Goal: Find contact information: Find contact information

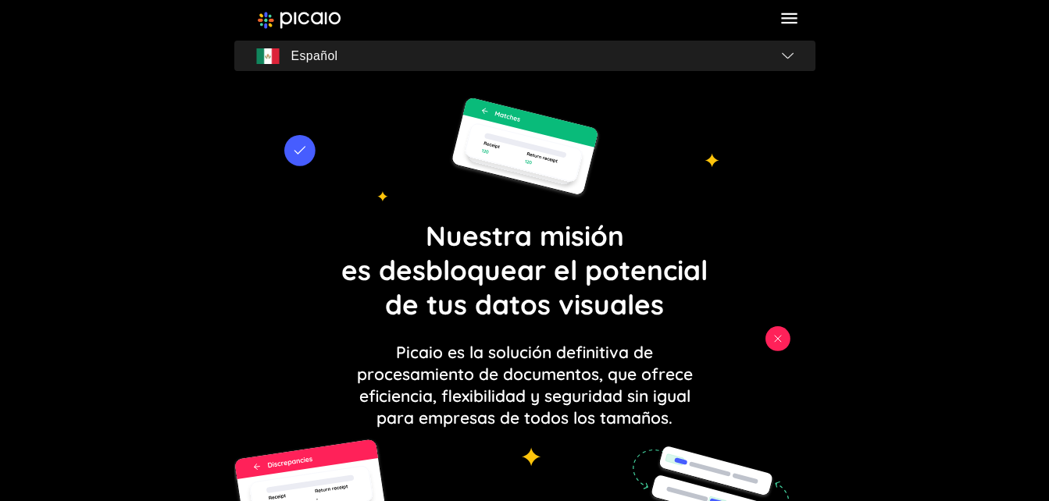
scroll to position [1134, 0]
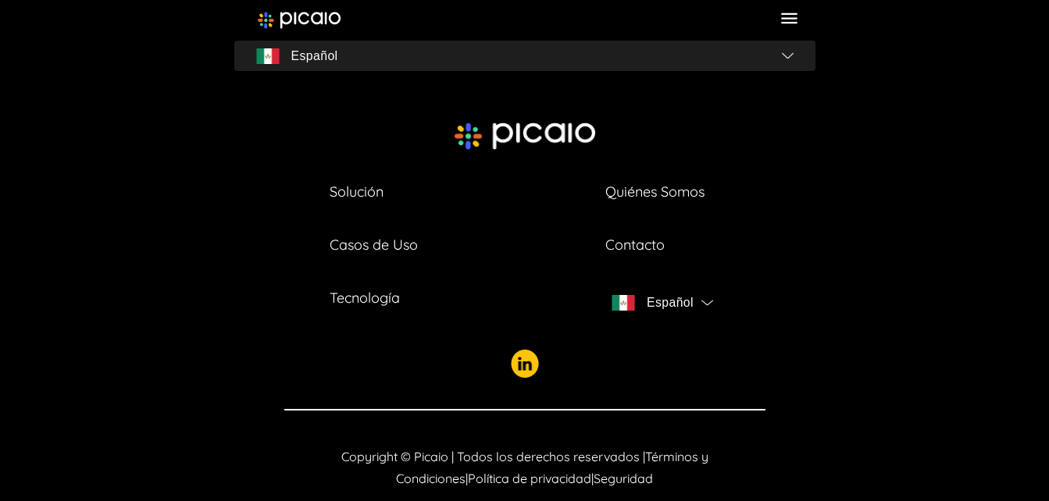
scroll to position [5678, 0]
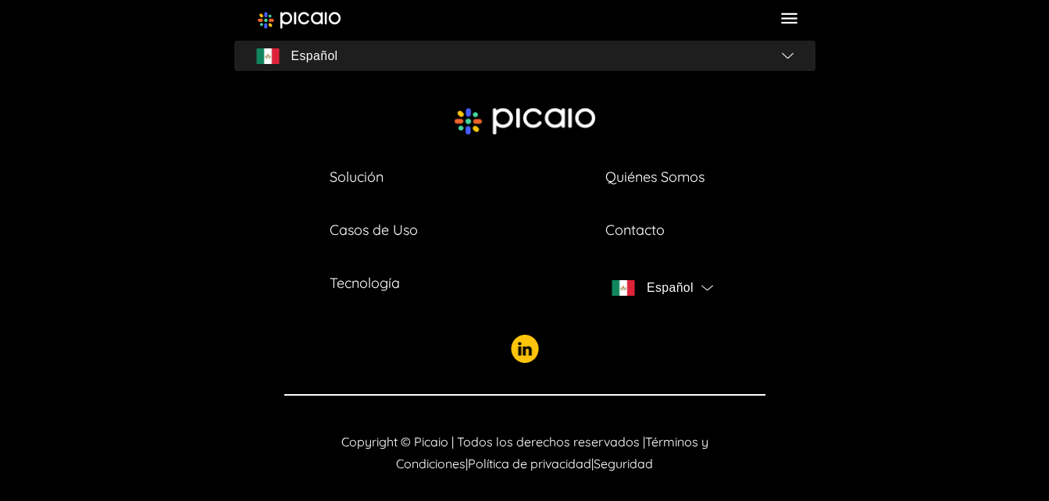
click at [788, 20] on icon at bounding box center [789, 18] width 21 height 21
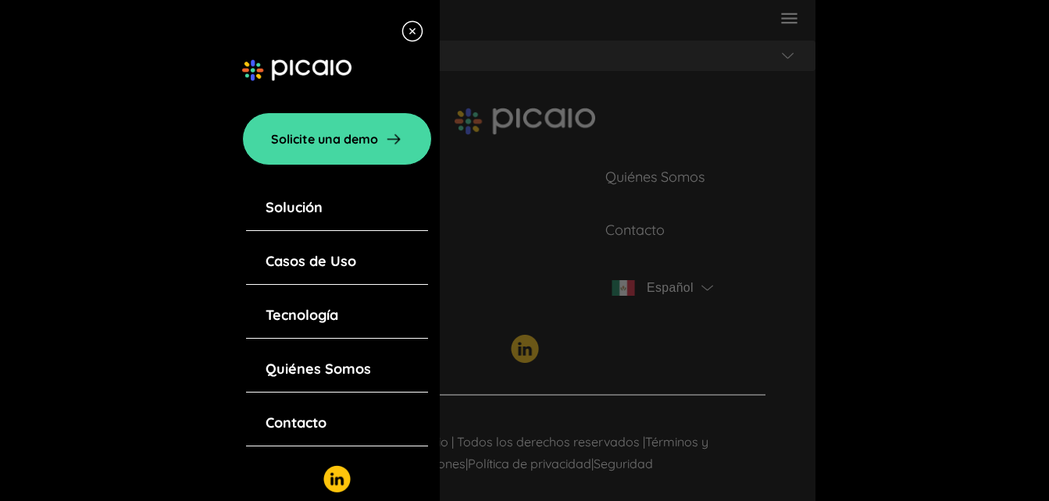
click at [301, 423] on link "Contacto" at bounding box center [296, 423] width 61 height 22
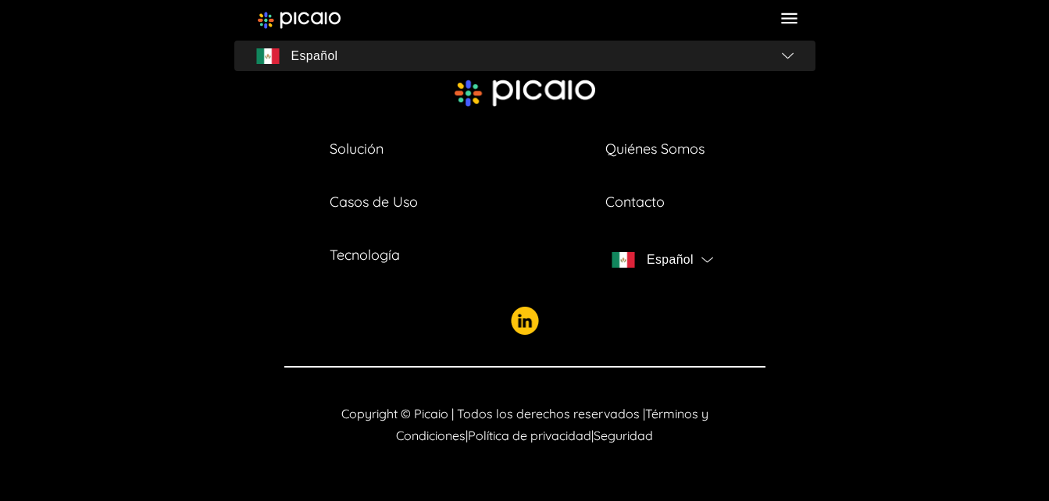
scroll to position [651, 0]
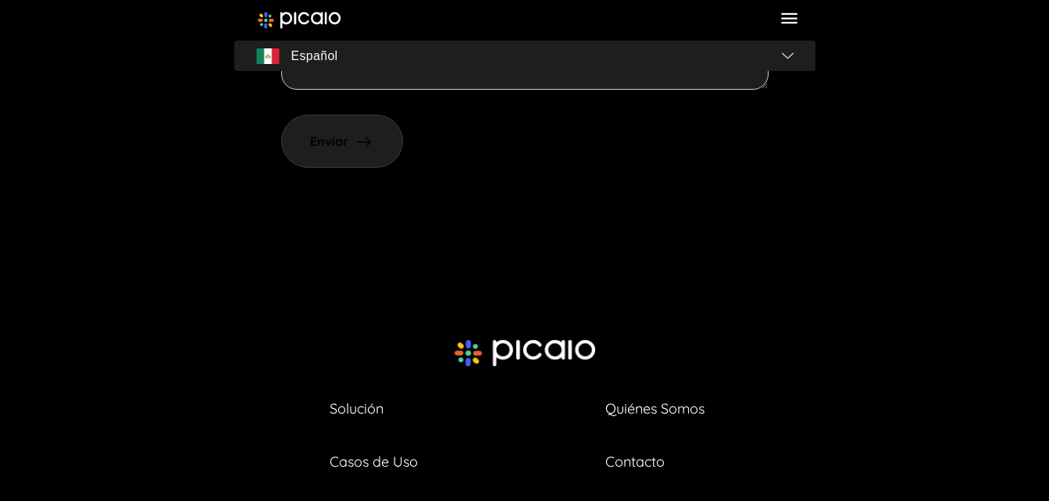
click at [1048, 496] on div "Solicite una demo Solución Casos de Uso Tecnología Quiénes Somos Contacto Españ…" at bounding box center [524, 55] width 1049 height 1412
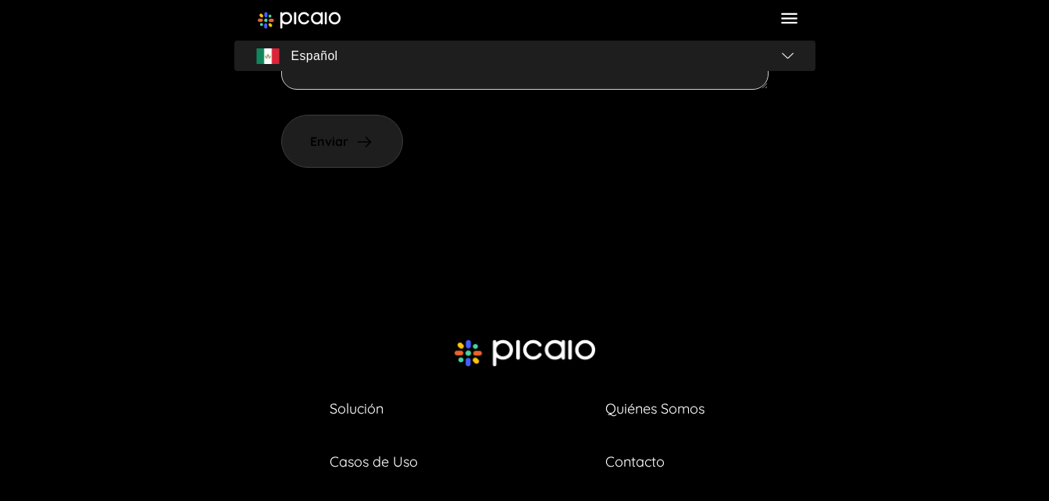
click at [1048, 496] on div "Solicite una demo Solución Casos de Uso Tecnología Quiénes Somos Contacto Españ…" at bounding box center [524, 55] width 1049 height 1412
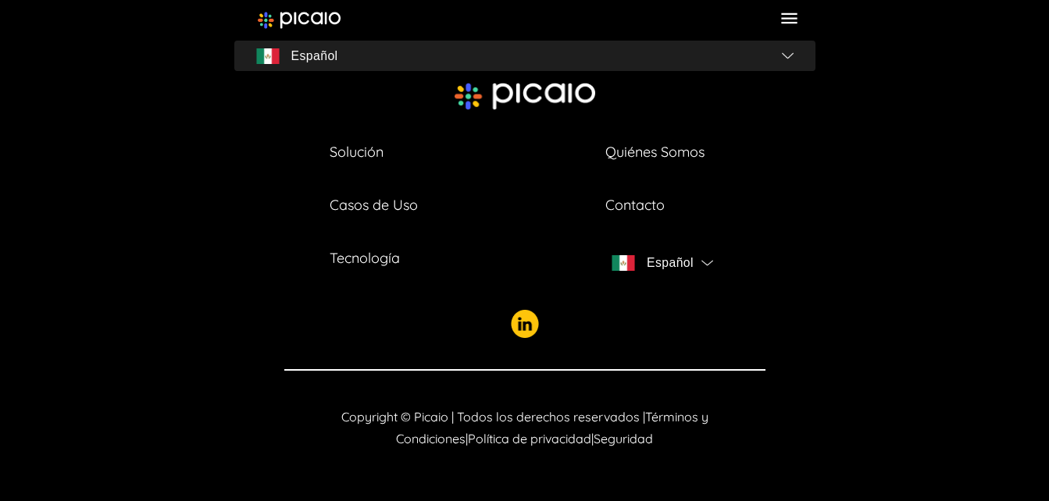
scroll to position [911, 0]
